Goal: Transaction & Acquisition: Book appointment/travel/reservation

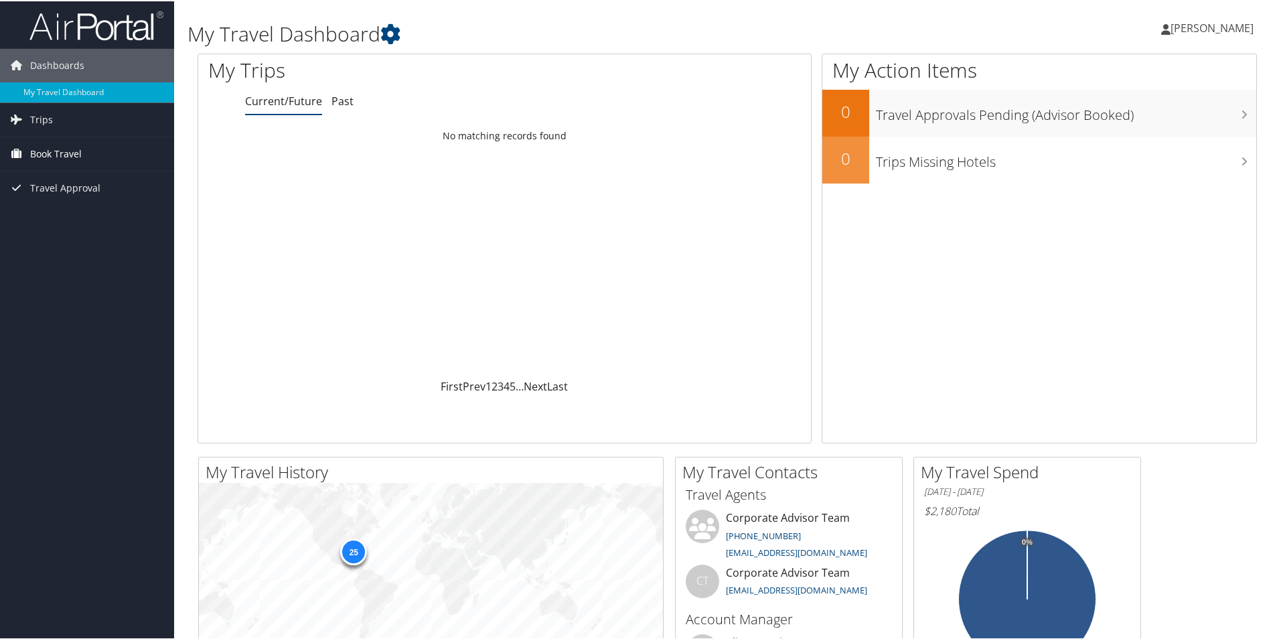
click at [47, 150] on span "Book Travel" at bounding box center [56, 152] width 52 height 33
click at [53, 216] on link "Book/Manage Online Trips" at bounding box center [87, 220] width 174 height 20
click at [1171, 27] on icon at bounding box center [1165, 28] width 9 height 11
click at [1118, 218] on link "Sign Out" at bounding box center [1176, 218] width 149 height 23
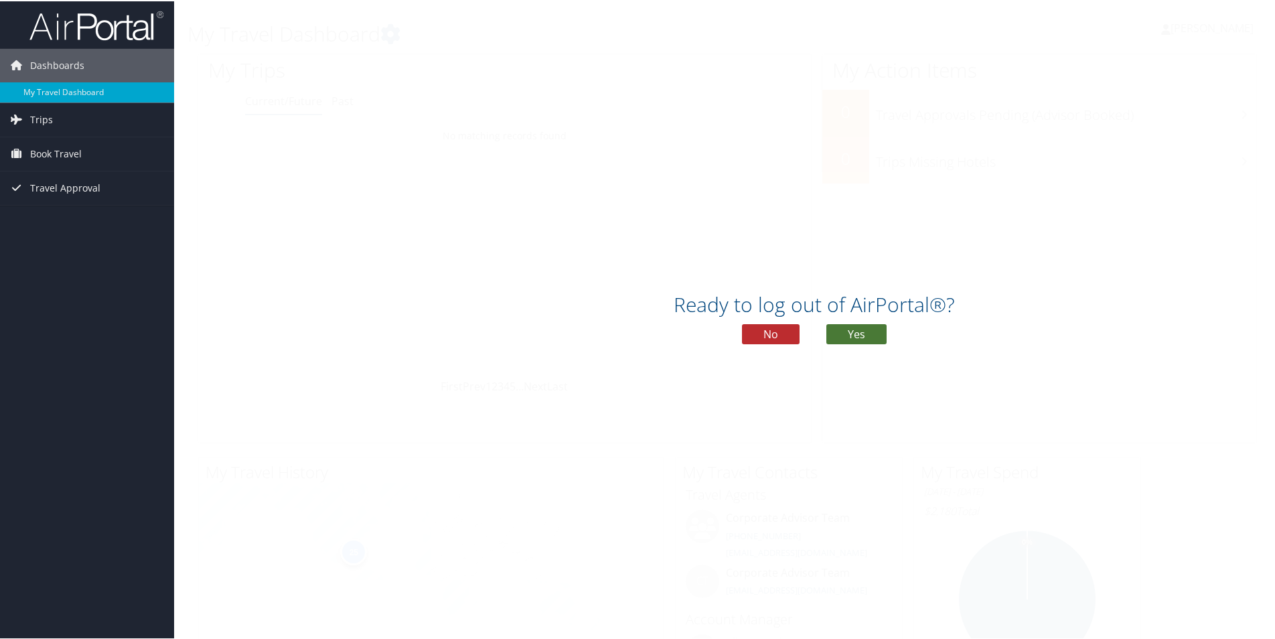
click at [838, 331] on button "Yes" at bounding box center [856, 333] width 60 height 20
